Goal: Task Accomplishment & Management: Manage account settings

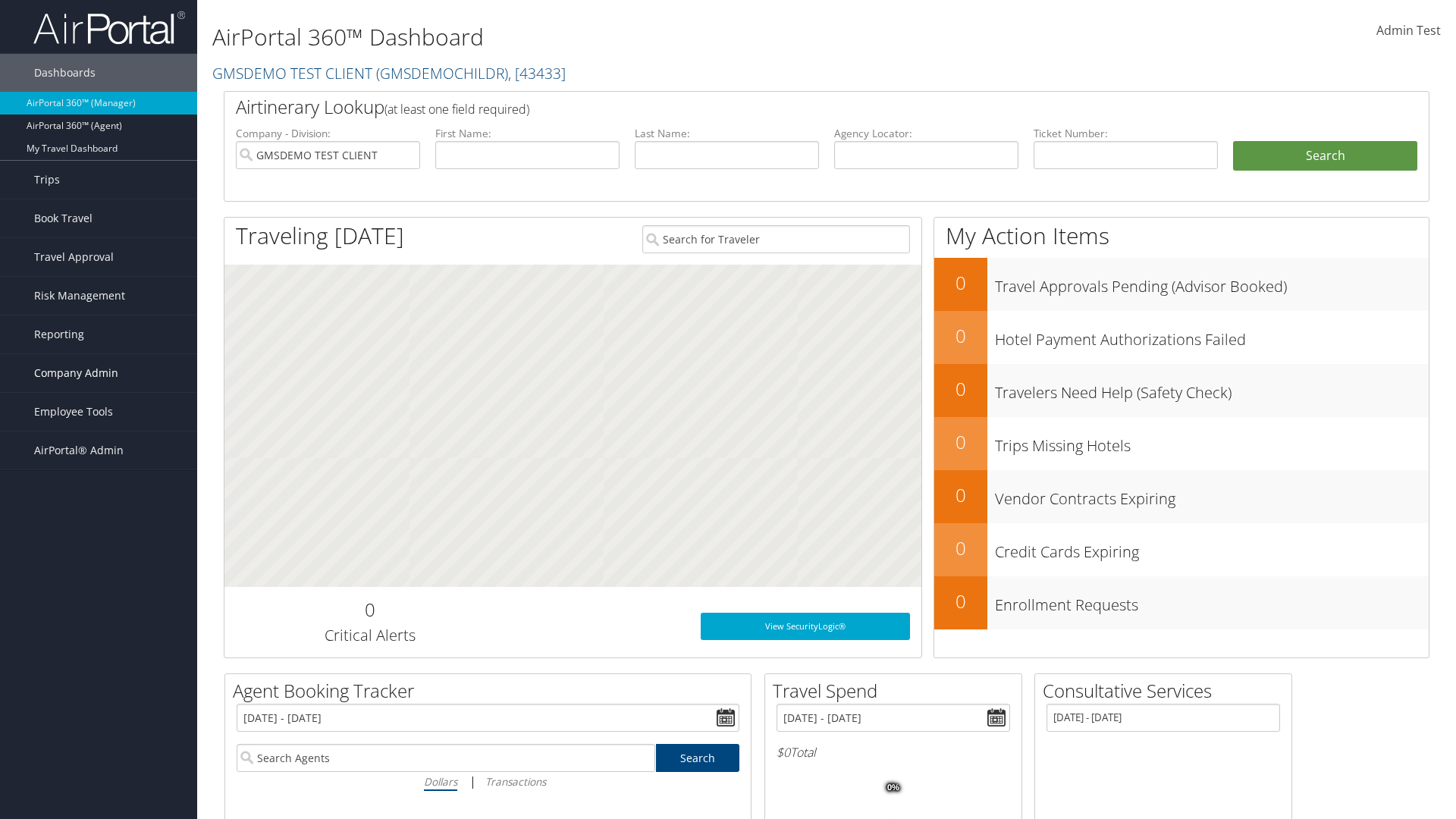
click at [99, 373] on span "Company Admin" at bounding box center [76, 373] width 84 height 38
click at [99, 483] on link "Vendor Contracts" at bounding box center [98, 494] width 197 height 22
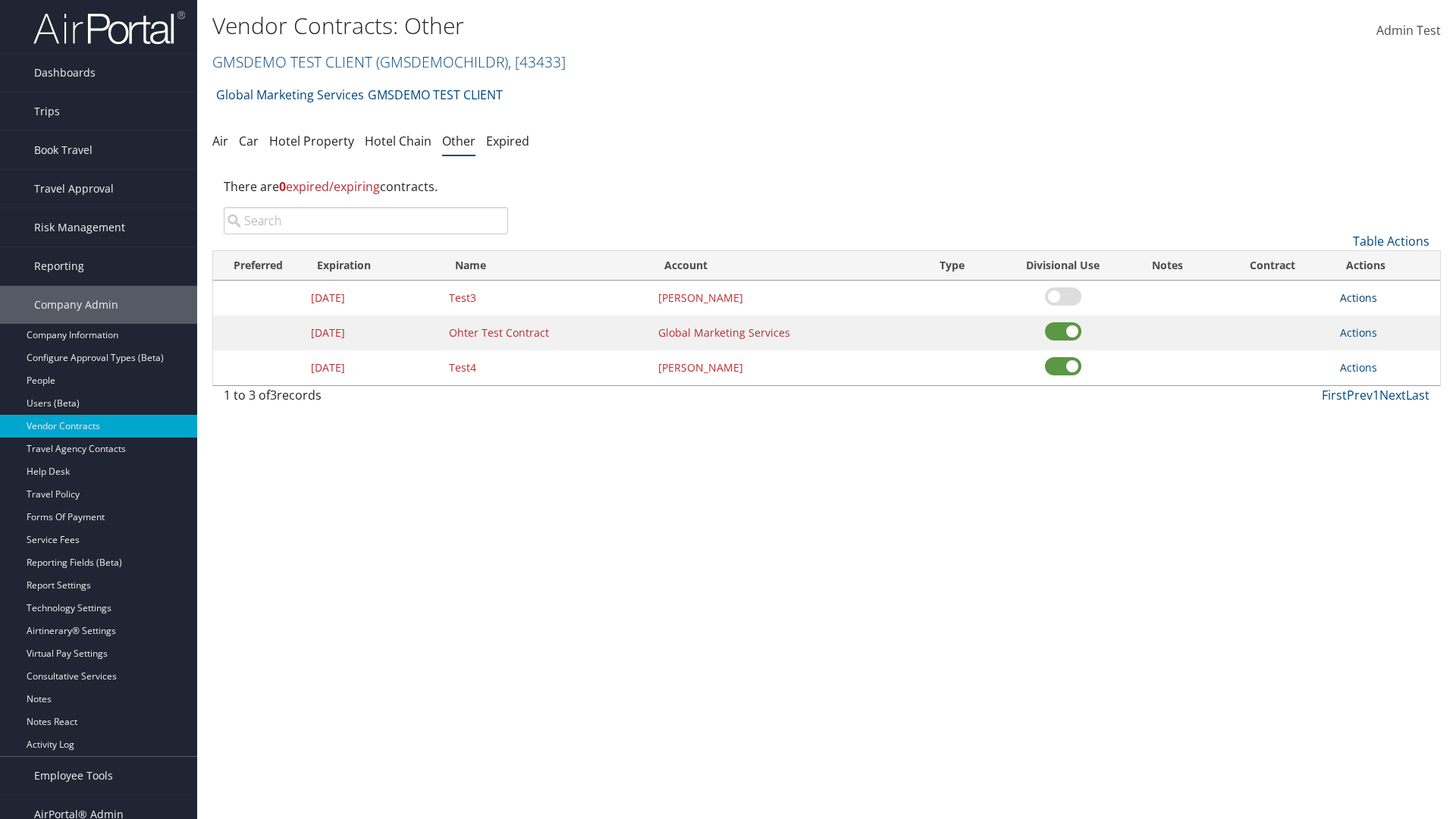
click at [366, 221] on input "search" at bounding box center [366, 220] width 284 height 27
type input "Test3"
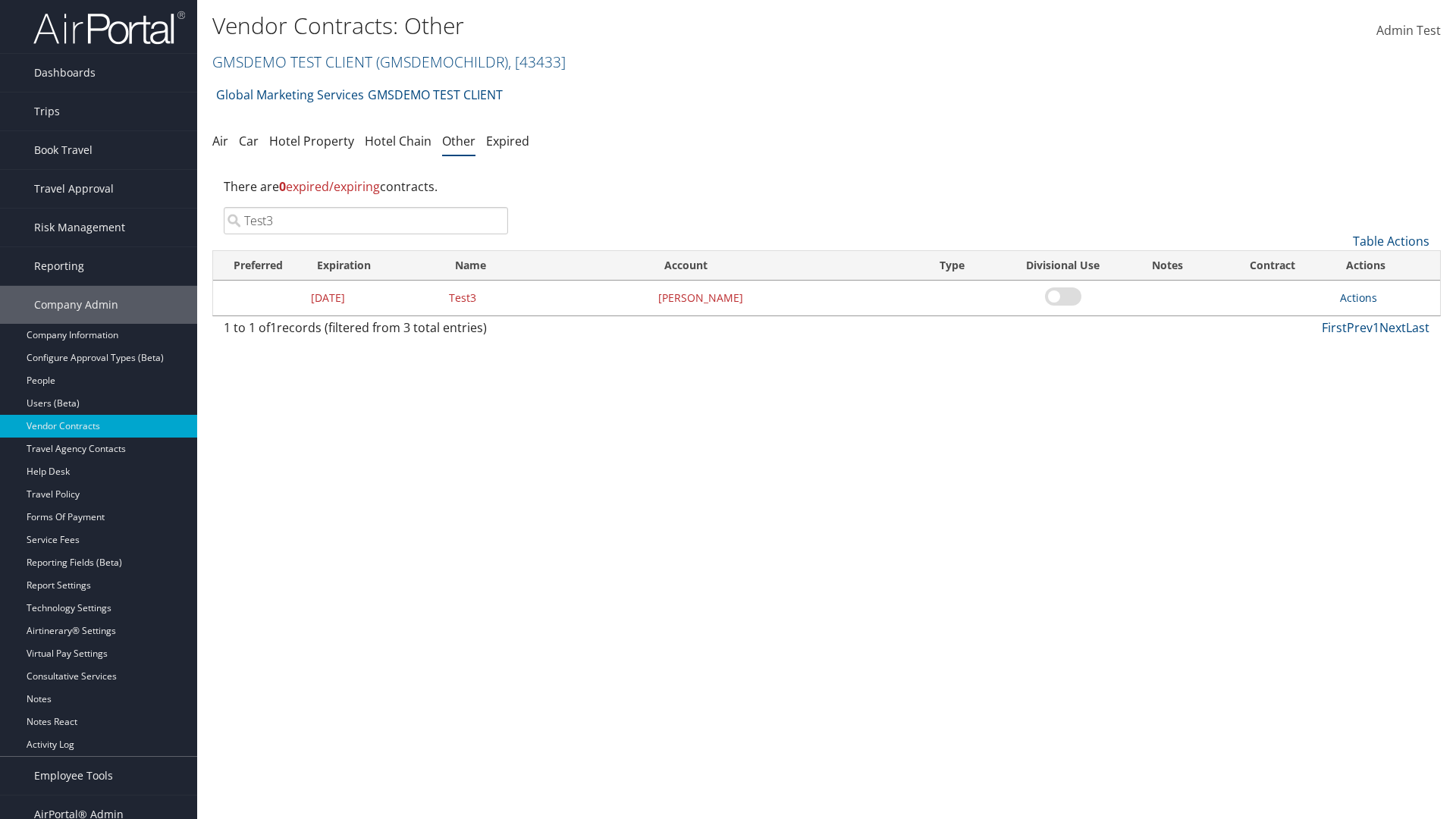
click at [1359, 297] on link "Actions" at bounding box center [1359, 297] width 37 height 15
click at [1382, 371] on link "Edit" at bounding box center [1382, 371] width 82 height 25
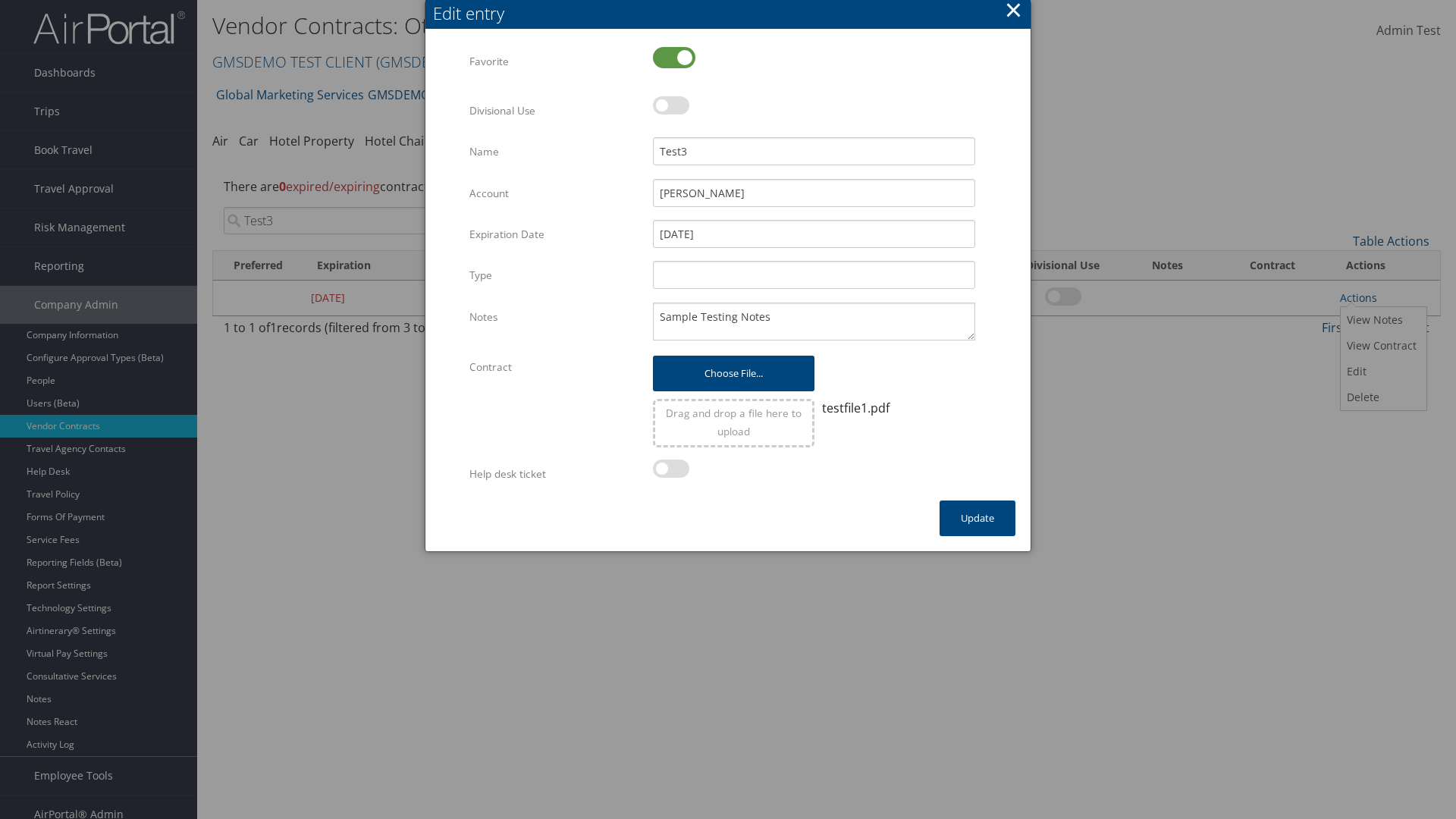
click at [674, 57] on label at bounding box center [674, 58] width 42 height 22
click at [670, 57] on input "checkbox" at bounding box center [665, 59] width 10 height 10
click at [674, 57] on label at bounding box center [674, 58] width 42 height 22
click at [670, 57] on input "checkbox" at bounding box center [665, 59] width 10 height 10
checkbox input "true"
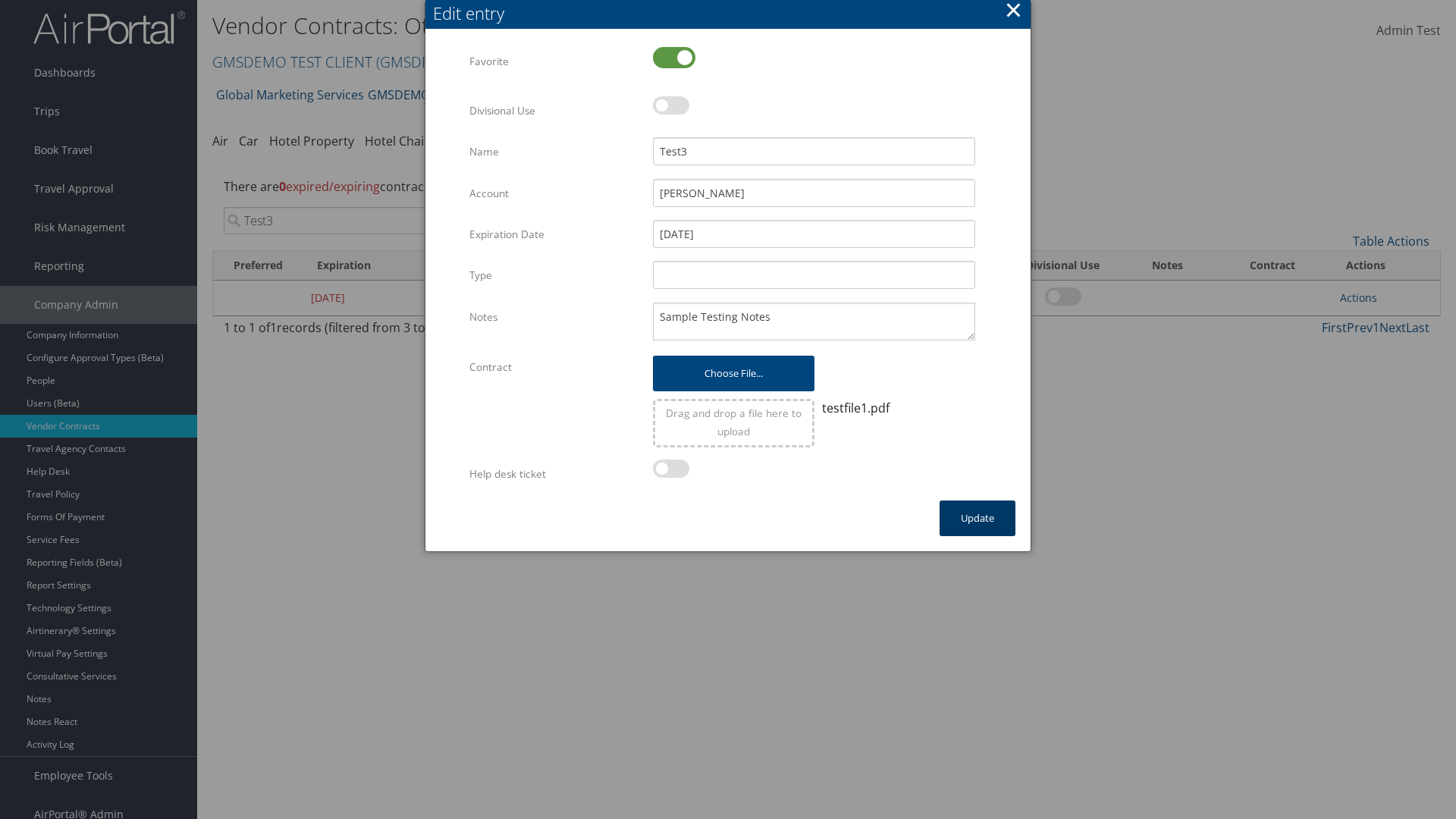
click at [977, 518] on button "Update" at bounding box center [977, 518] width 76 height 36
